Goal: Browse casually: Explore the website without a specific task or goal

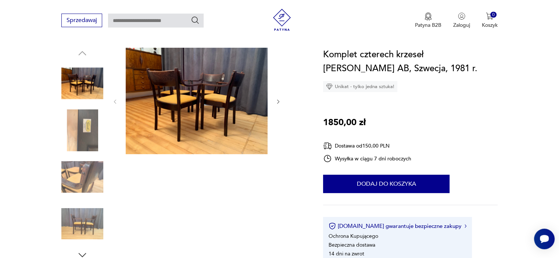
click at [210, 100] on img at bounding box center [197, 101] width 142 height 107
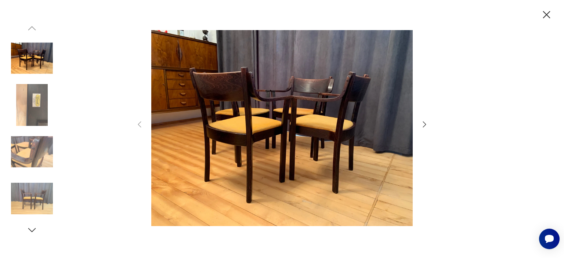
click at [422, 124] on icon "button" at bounding box center [424, 124] width 9 height 9
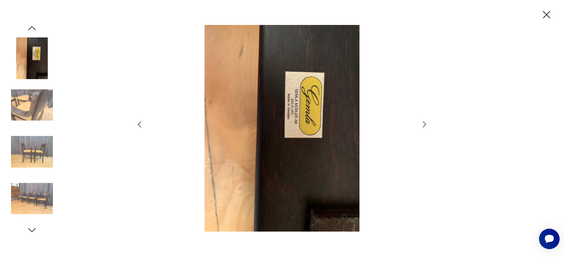
click at [422, 124] on icon "button" at bounding box center [424, 124] width 9 height 9
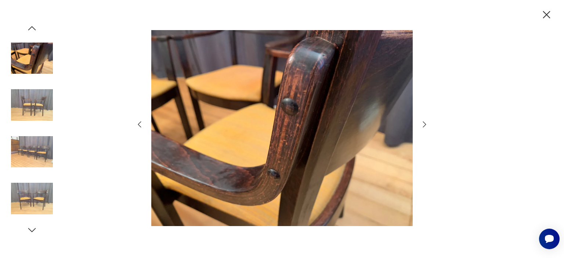
click at [422, 124] on icon "button" at bounding box center [424, 124] width 9 height 9
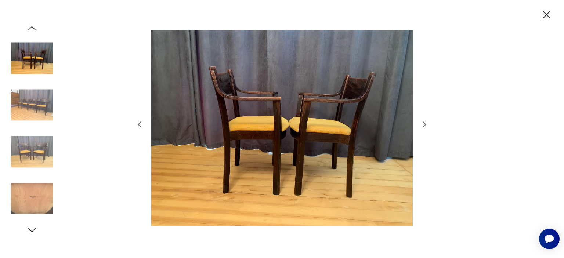
drag, startPoint x: 549, startPoint y: 17, endPoint x: 545, endPoint y: 12, distance: 5.5
click at [548, 16] on icon "button" at bounding box center [546, 14] width 7 height 7
